Goal: Obtain resource: Download file/media

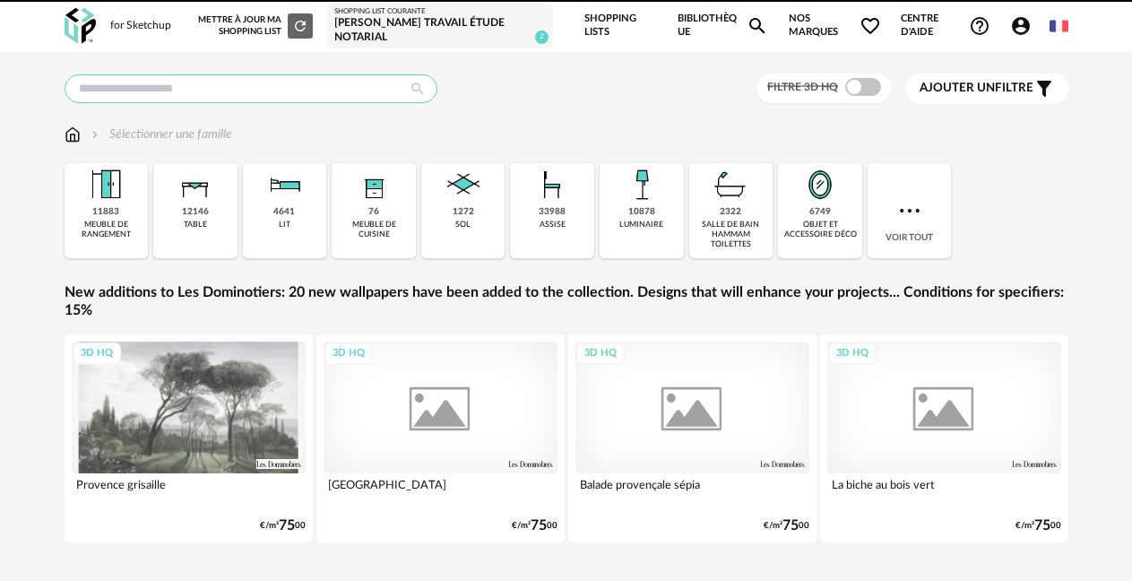
click at [207, 95] on input "text" at bounding box center [251, 88] width 373 height 29
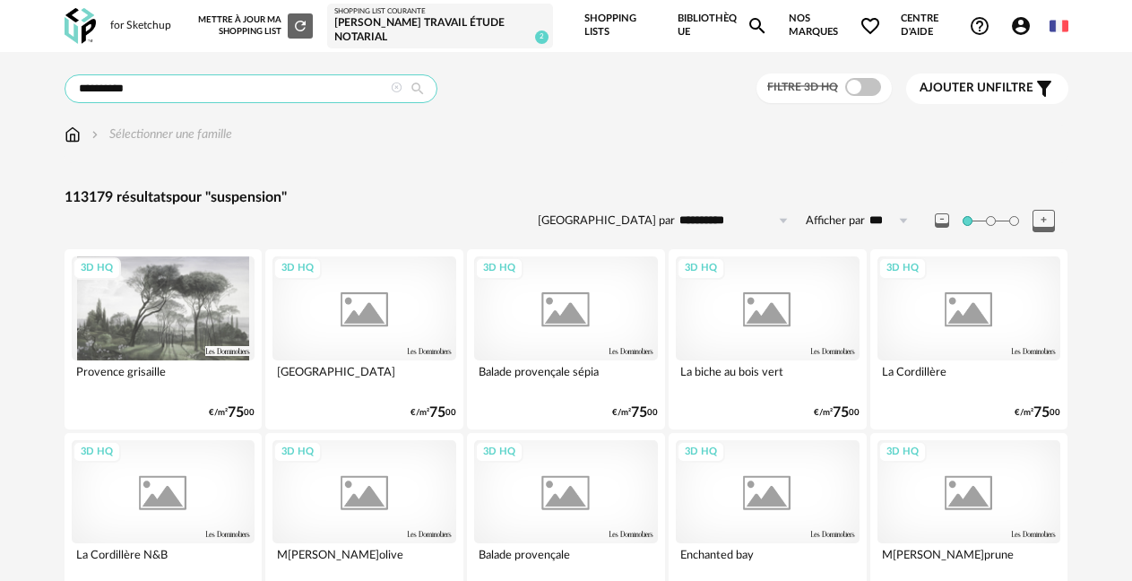
type input "**********"
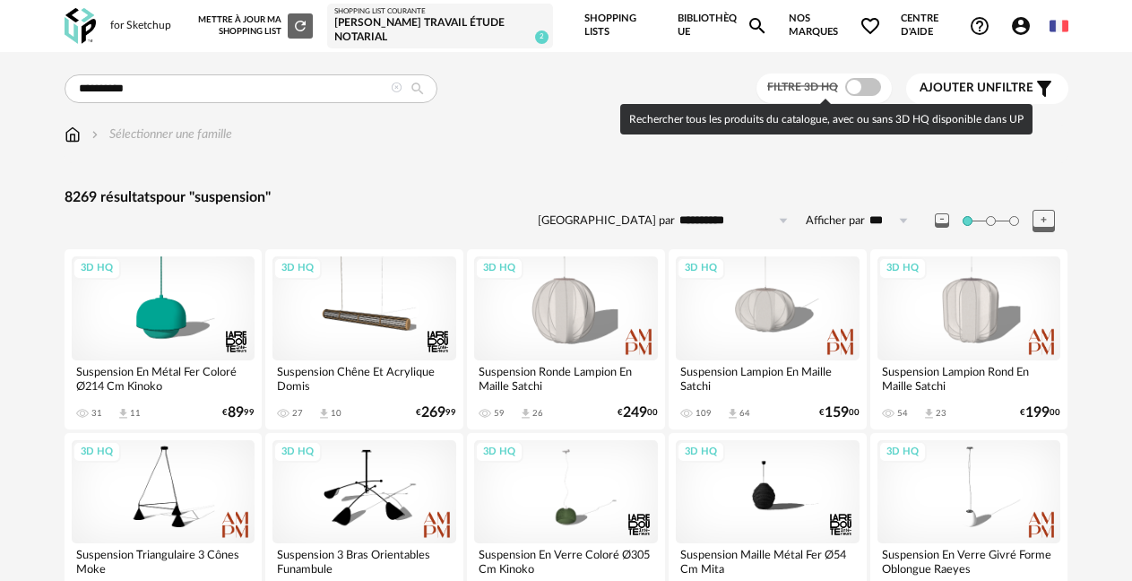
click at [863, 83] on span at bounding box center [863, 87] width 36 height 18
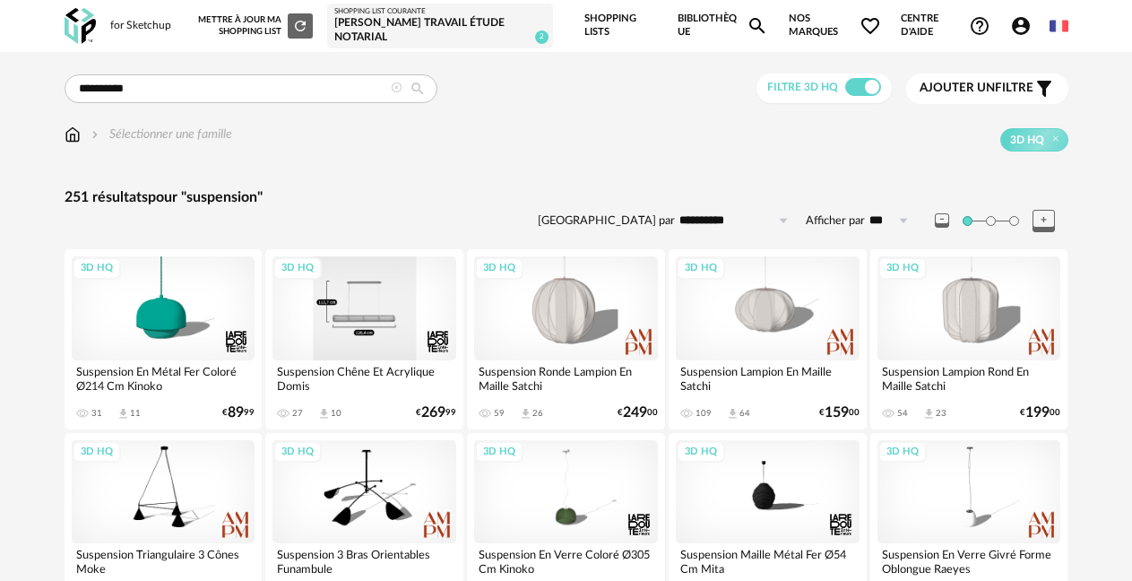
click at [384, 318] on div "3D HQ" at bounding box center [364, 307] width 184 height 103
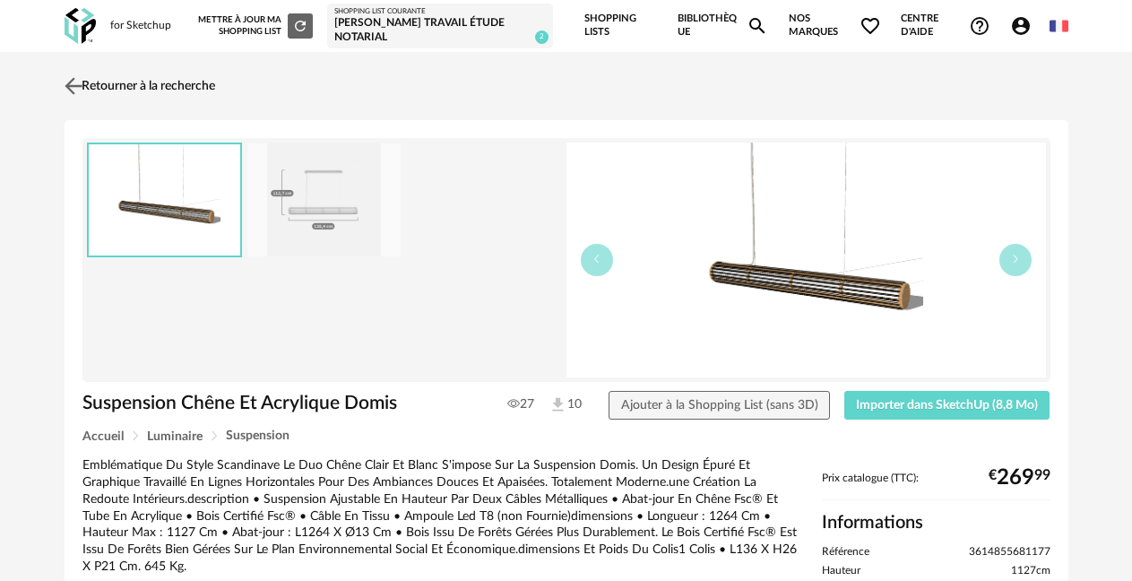
click at [78, 82] on img at bounding box center [73, 86] width 26 height 26
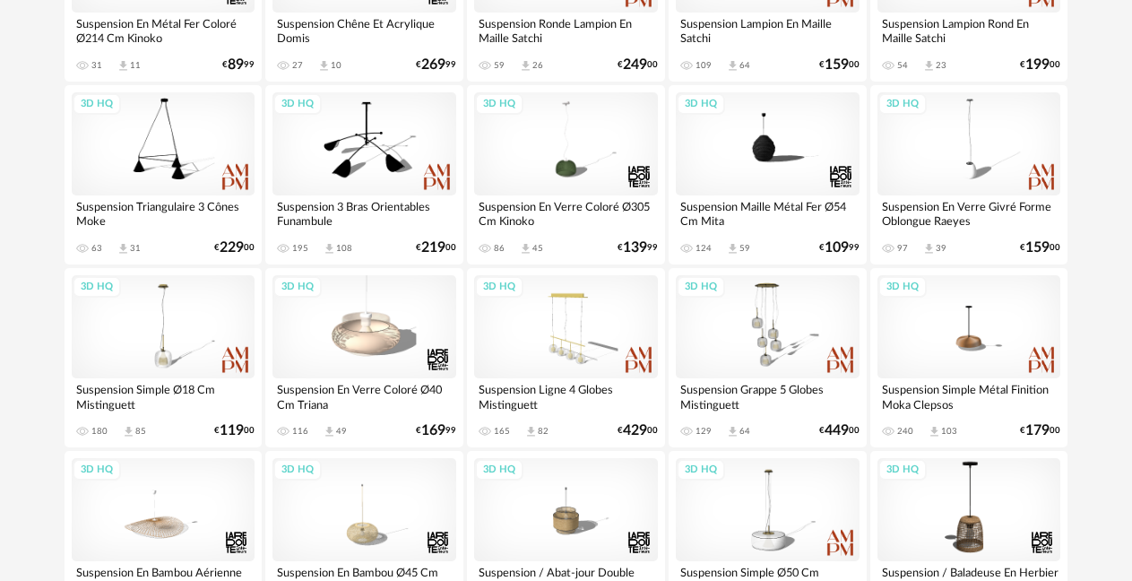
scroll to position [303, 0]
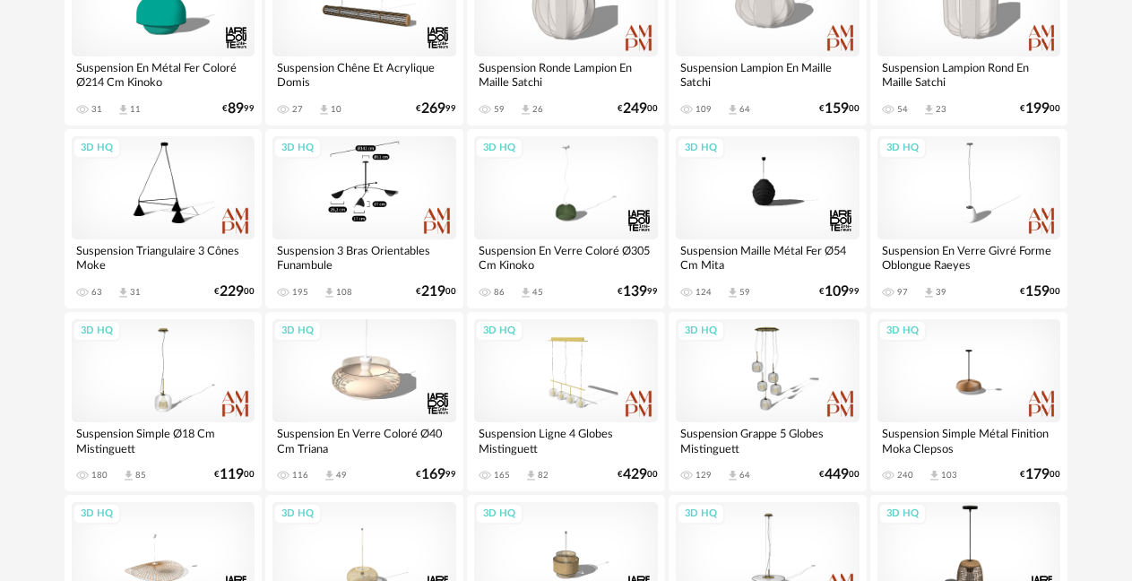
click at [357, 146] on div "3D HQ" at bounding box center [364, 187] width 184 height 103
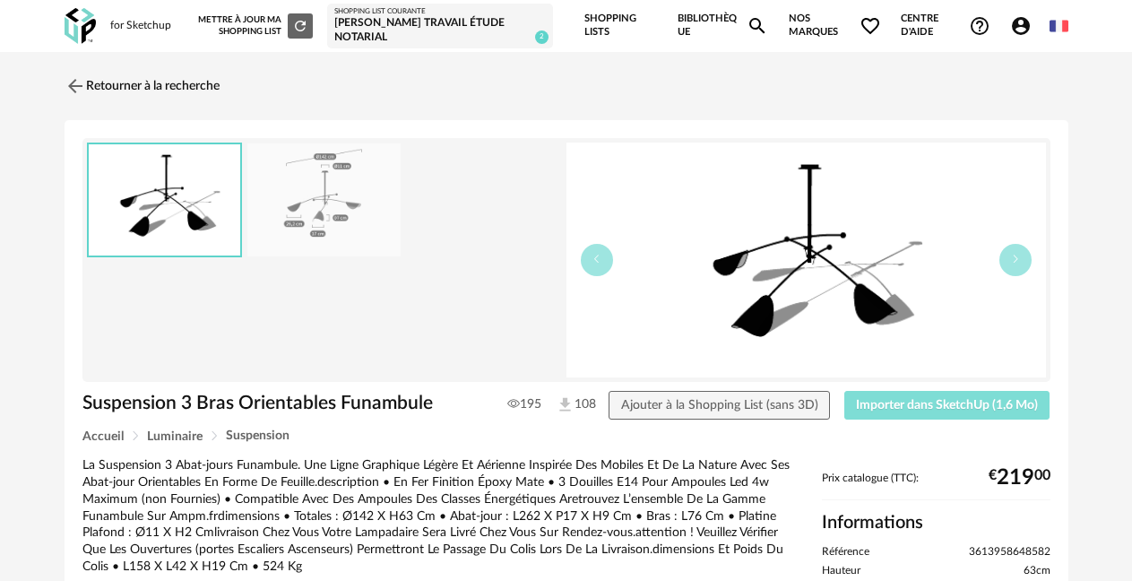
click at [963, 413] on button "Importer dans SketchUp (1,6 Mo)" at bounding box center [947, 405] width 206 height 29
click at [126, 85] on link "Retourner à la recherche" at bounding box center [137, 85] width 155 height 39
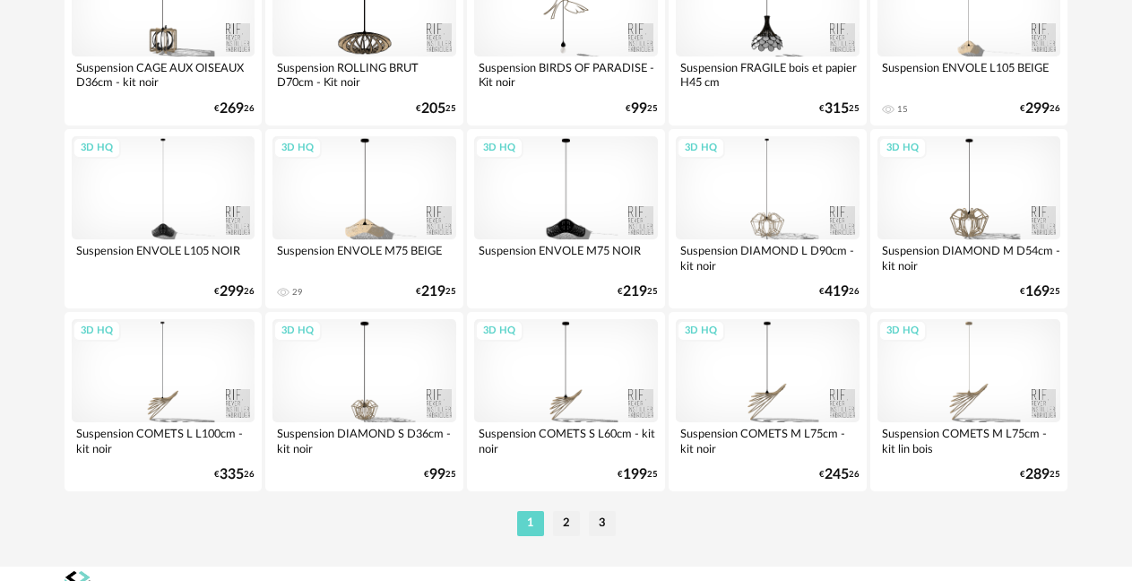
scroll to position [3440, 0]
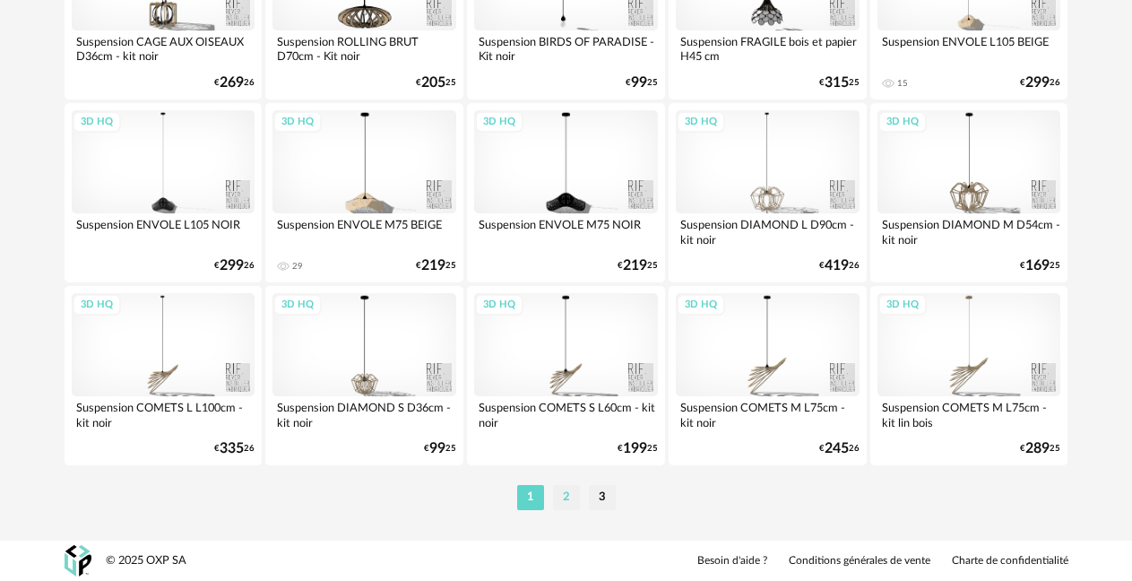
click at [566, 500] on li "2" at bounding box center [566, 497] width 27 height 25
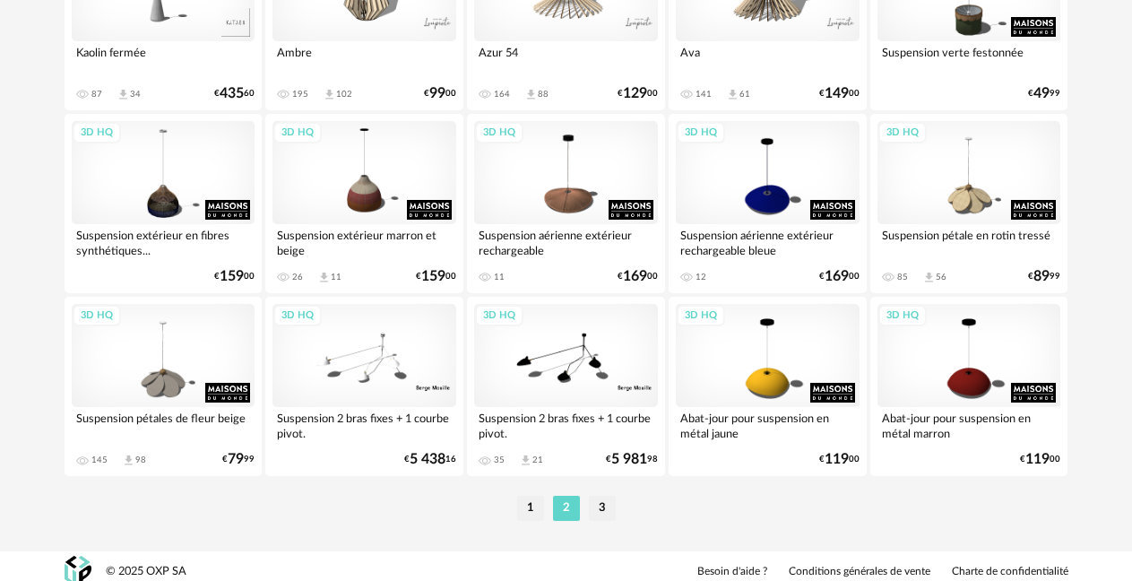
scroll to position [3440, 0]
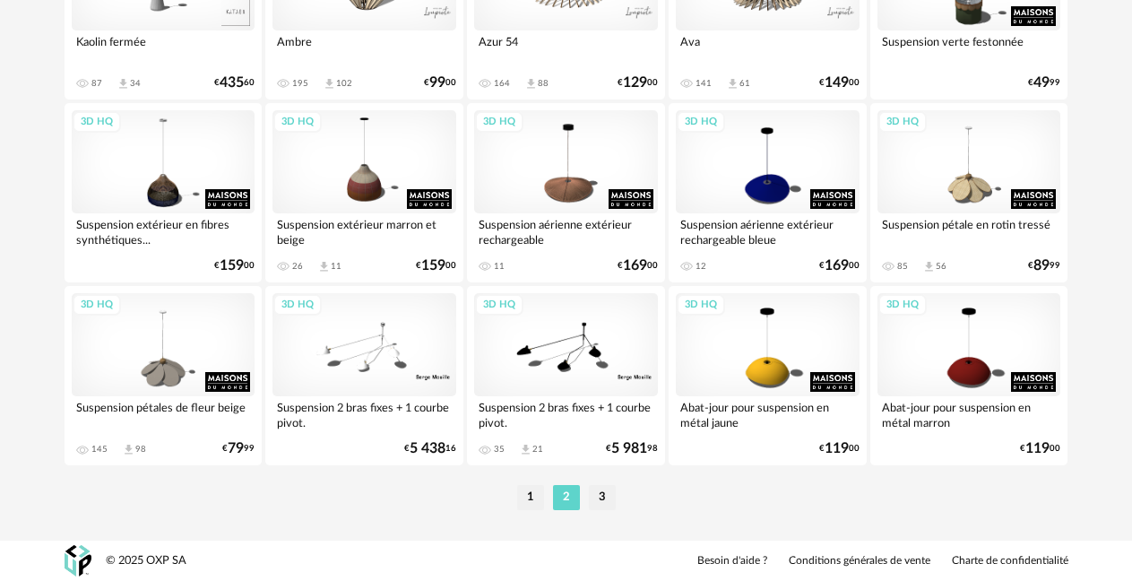
click at [587, 338] on div "3D HQ" at bounding box center [566, 344] width 184 height 103
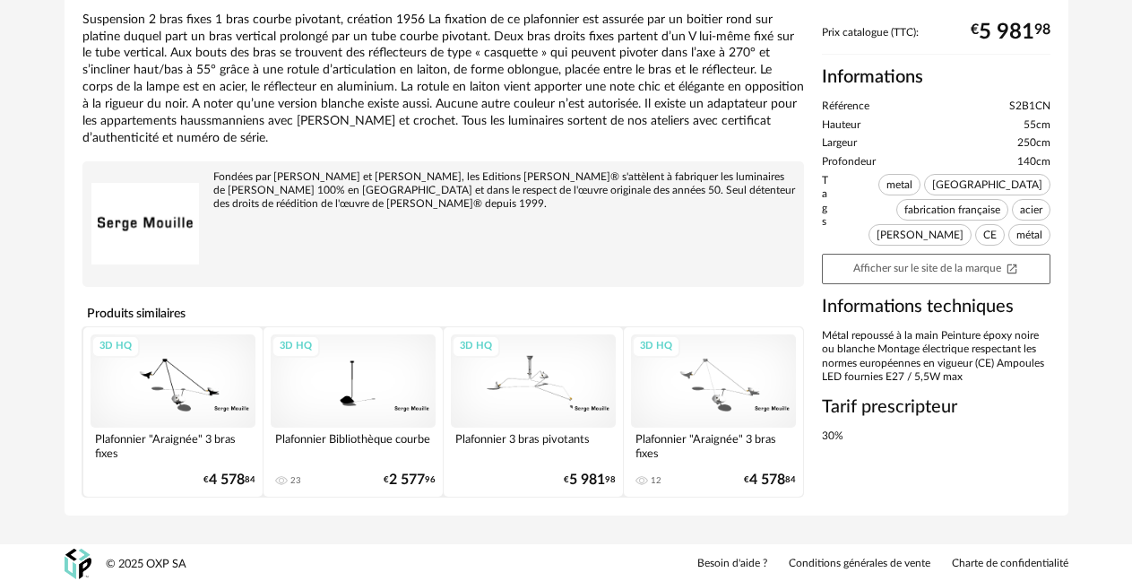
scroll to position [396, 0]
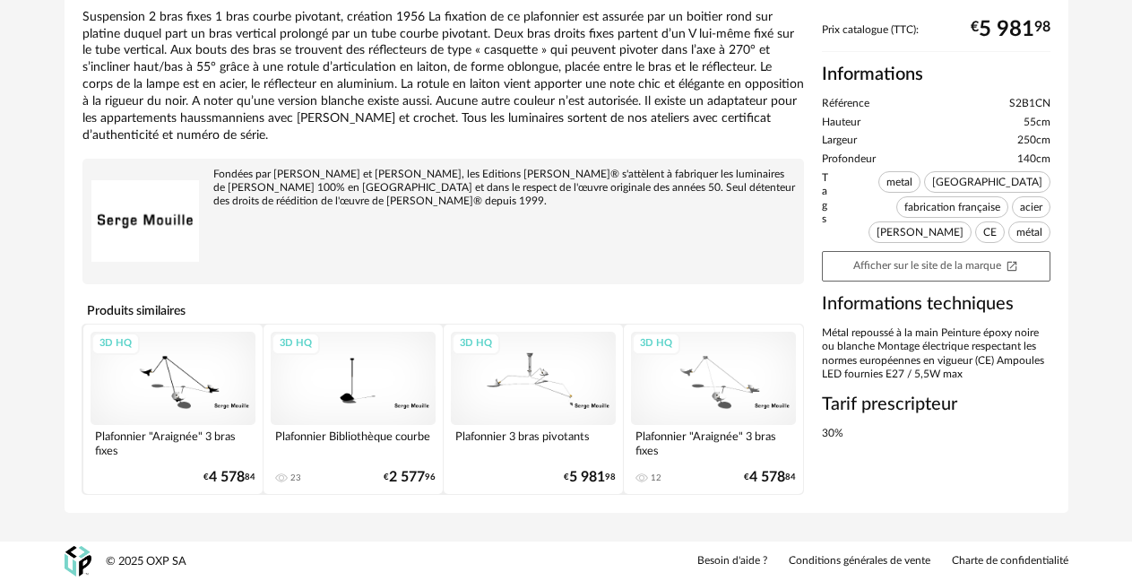
click at [175, 387] on div "3D HQ" at bounding box center [173, 378] width 165 height 93
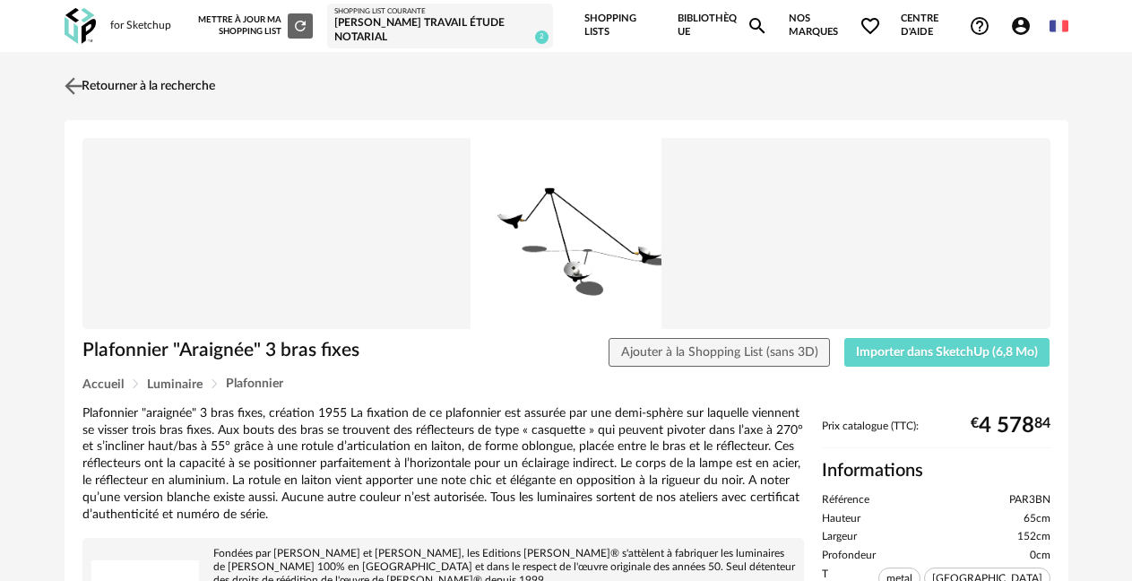
click at [65, 92] on img at bounding box center [73, 86] width 26 height 26
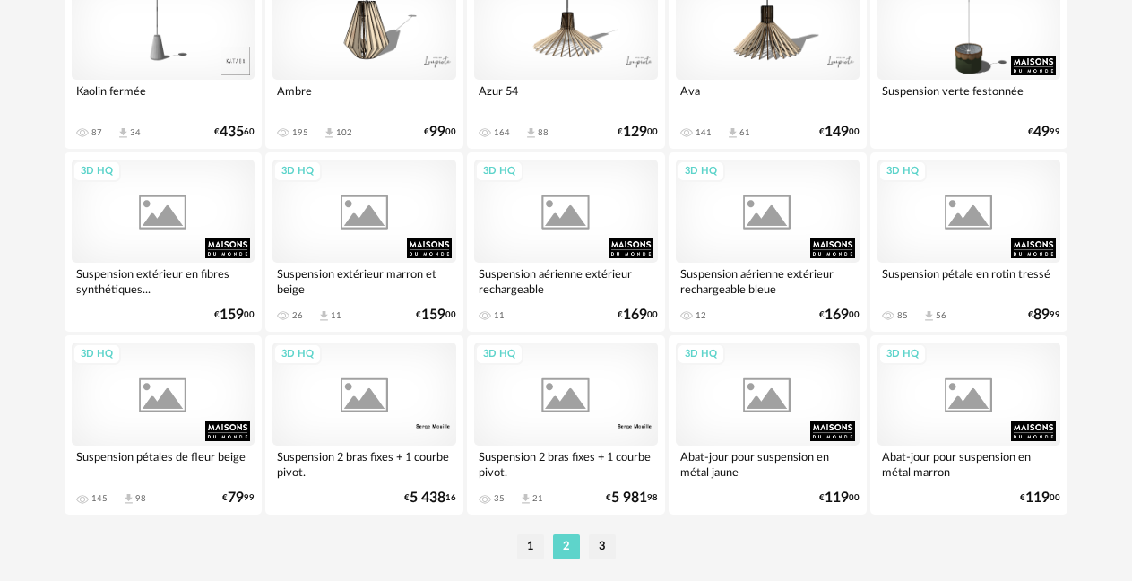
scroll to position [3440, 0]
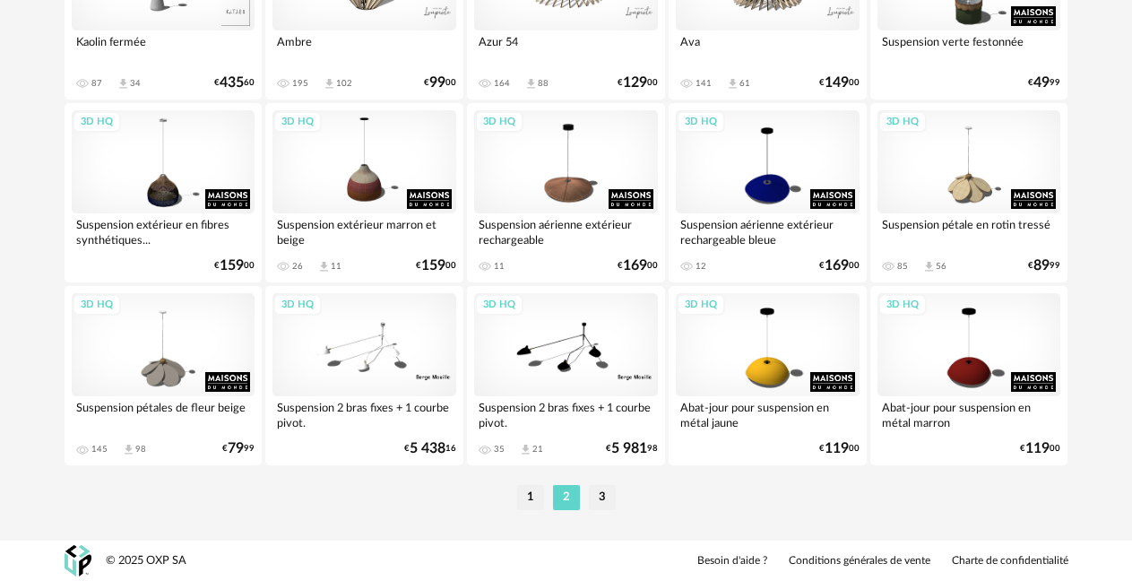
click at [602, 492] on li "3" at bounding box center [602, 497] width 27 height 25
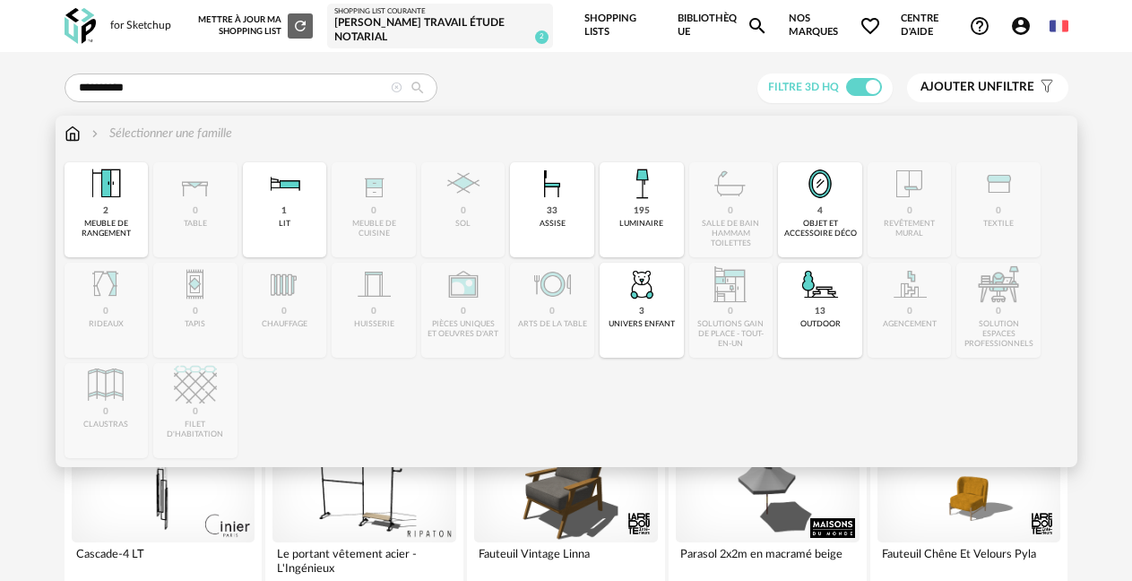
click at [73, 136] on img at bounding box center [73, 134] width 16 height 18
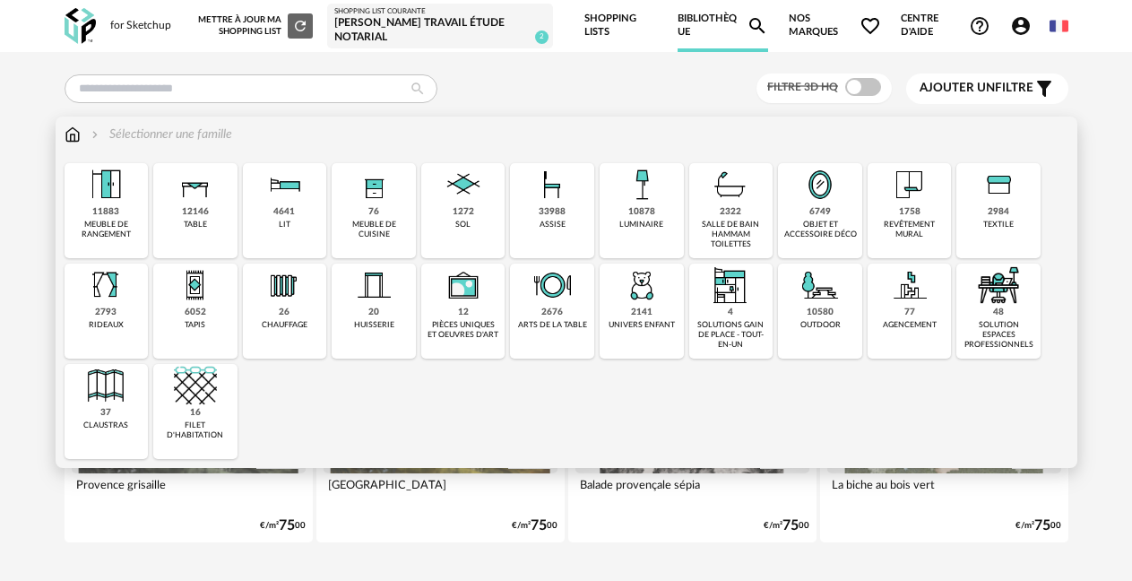
click at [631, 212] on div "10878" at bounding box center [641, 212] width 27 height 12
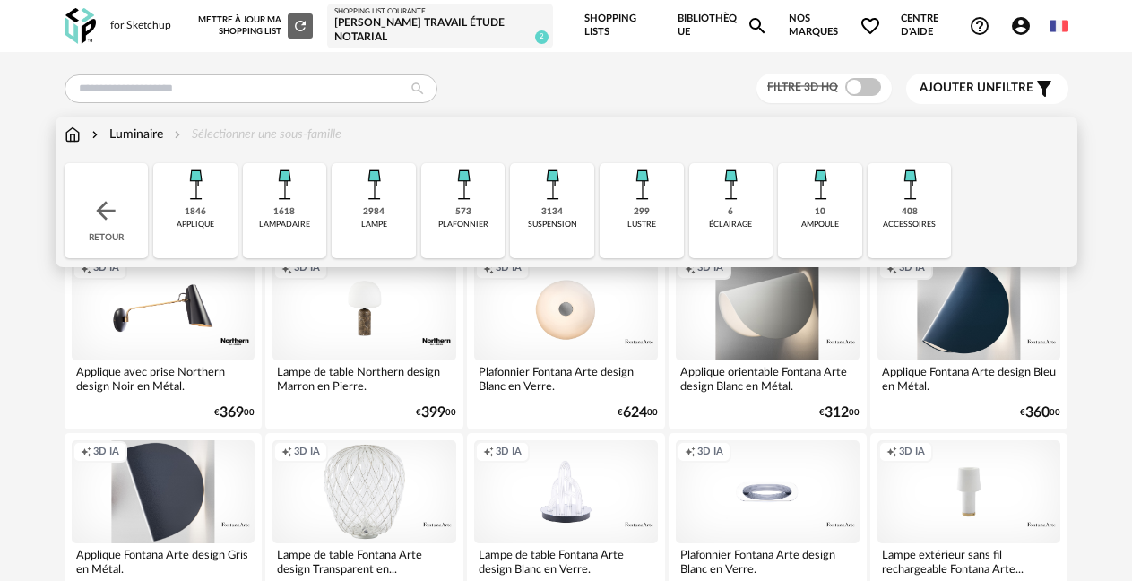
click at [465, 193] on img at bounding box center [463, 184] width 43 height 43
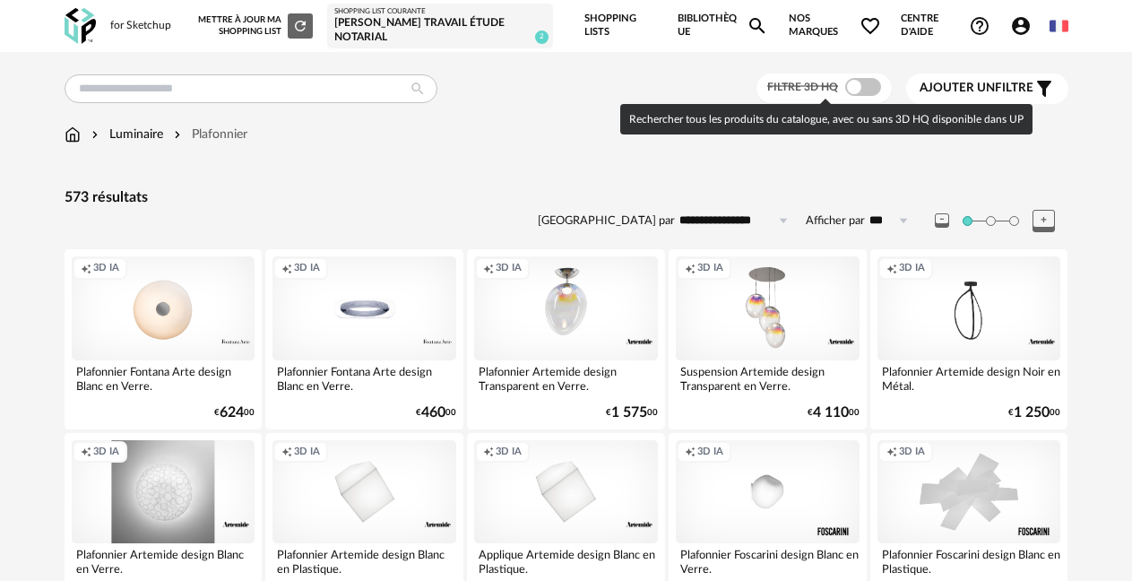
click at [872, 91] on span at bounding box center [863, 87] width 36 height 18
